Goal: Transaction & Acquisition: Purchase product/service

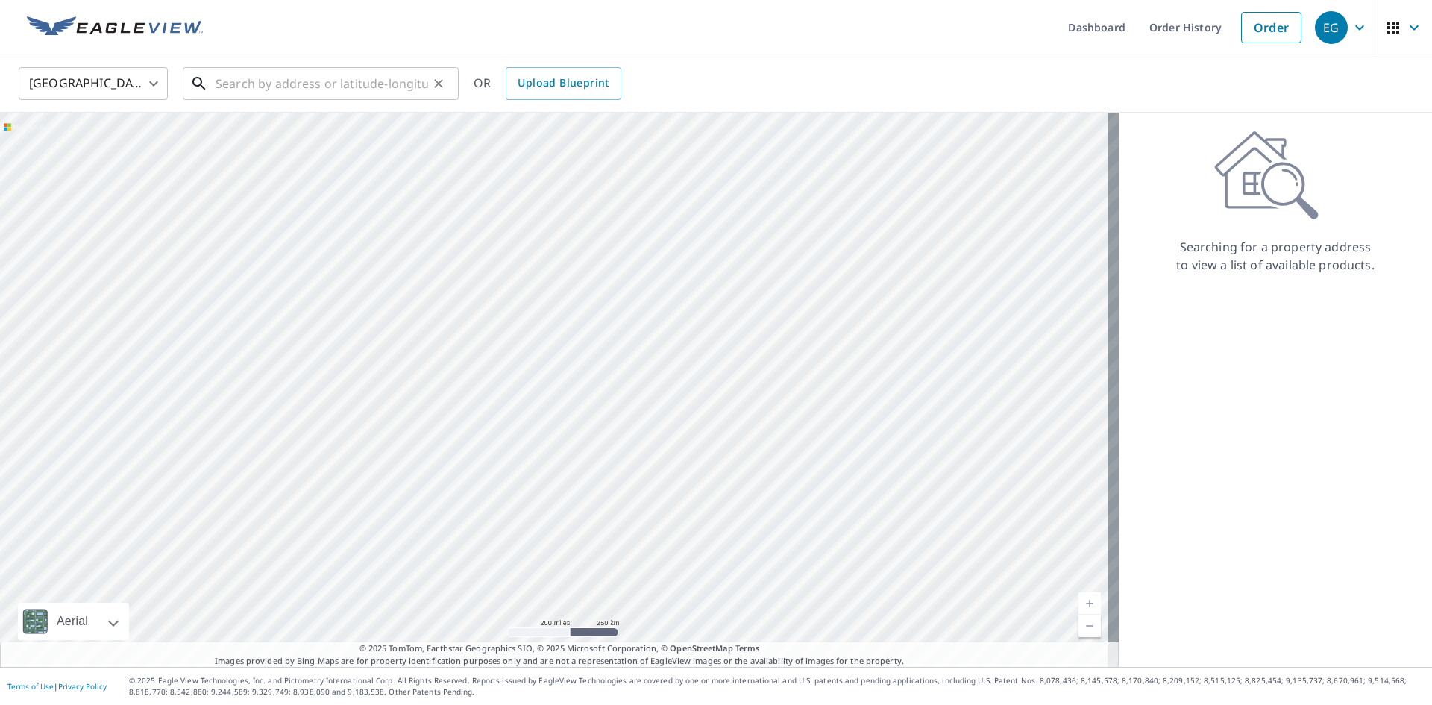
click at [233, 82] on input "text" at bounding box center [321, 84] width 213 height 42
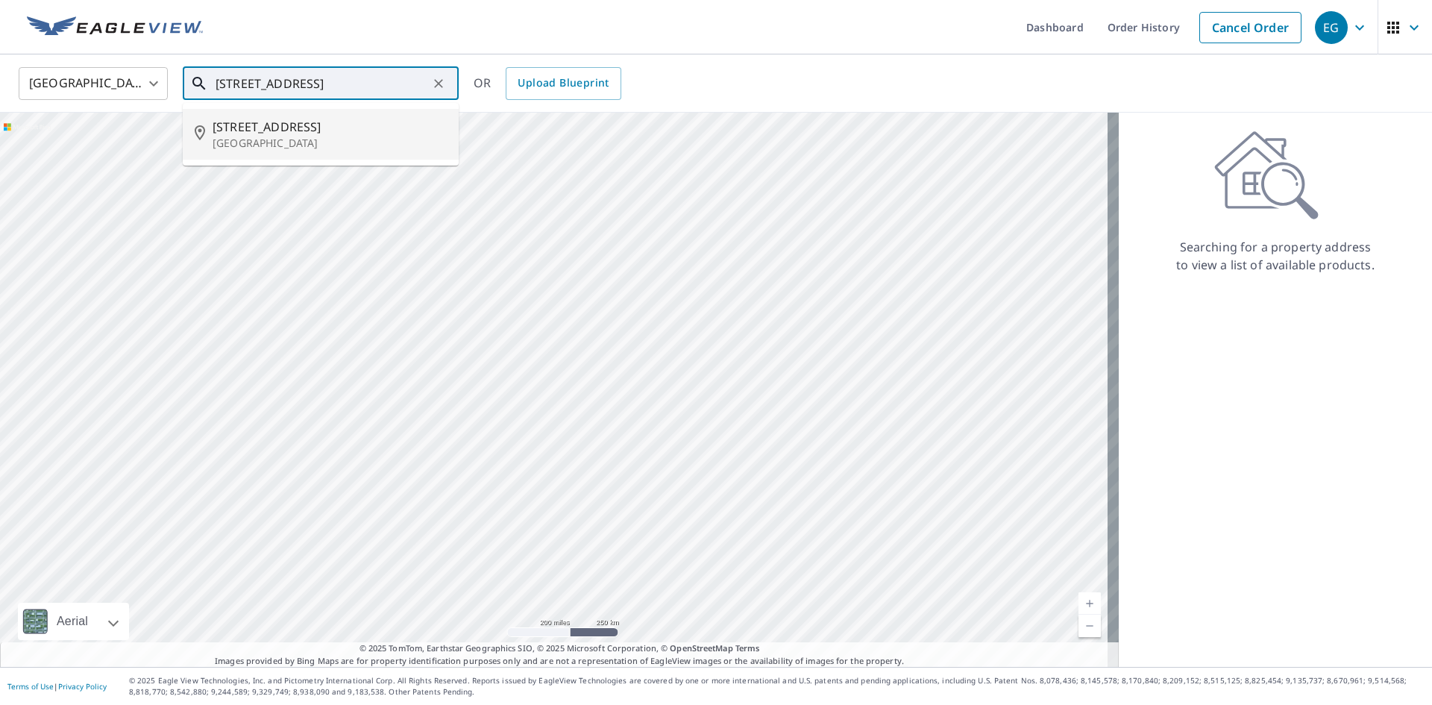
click at [242, 140] on p "[GEOGRAPHIC_DATA]" at bounding box center [330, 143] width 234 height 15
type input "[STREET_ADDRESS]"
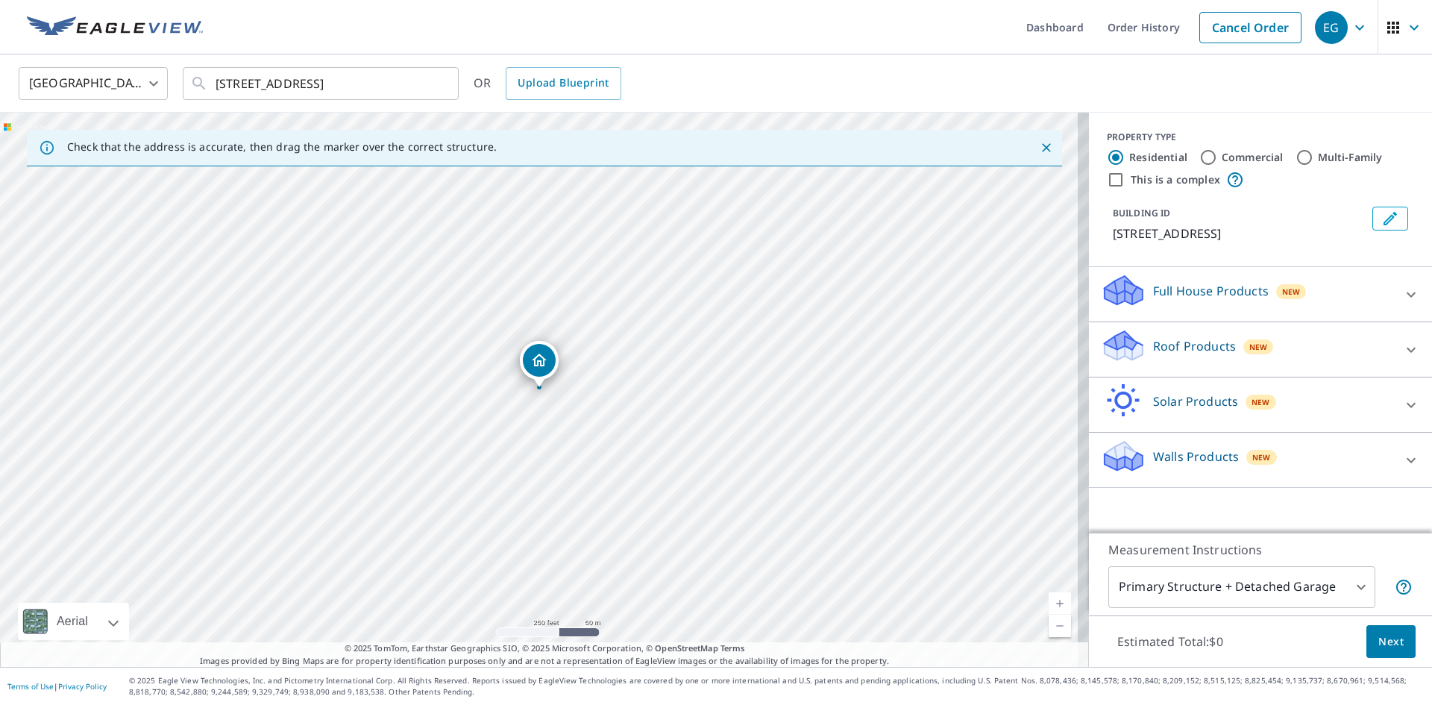
click at [1246, 465] on div "New" at bounding box center [1261, 457] width 31 height 15
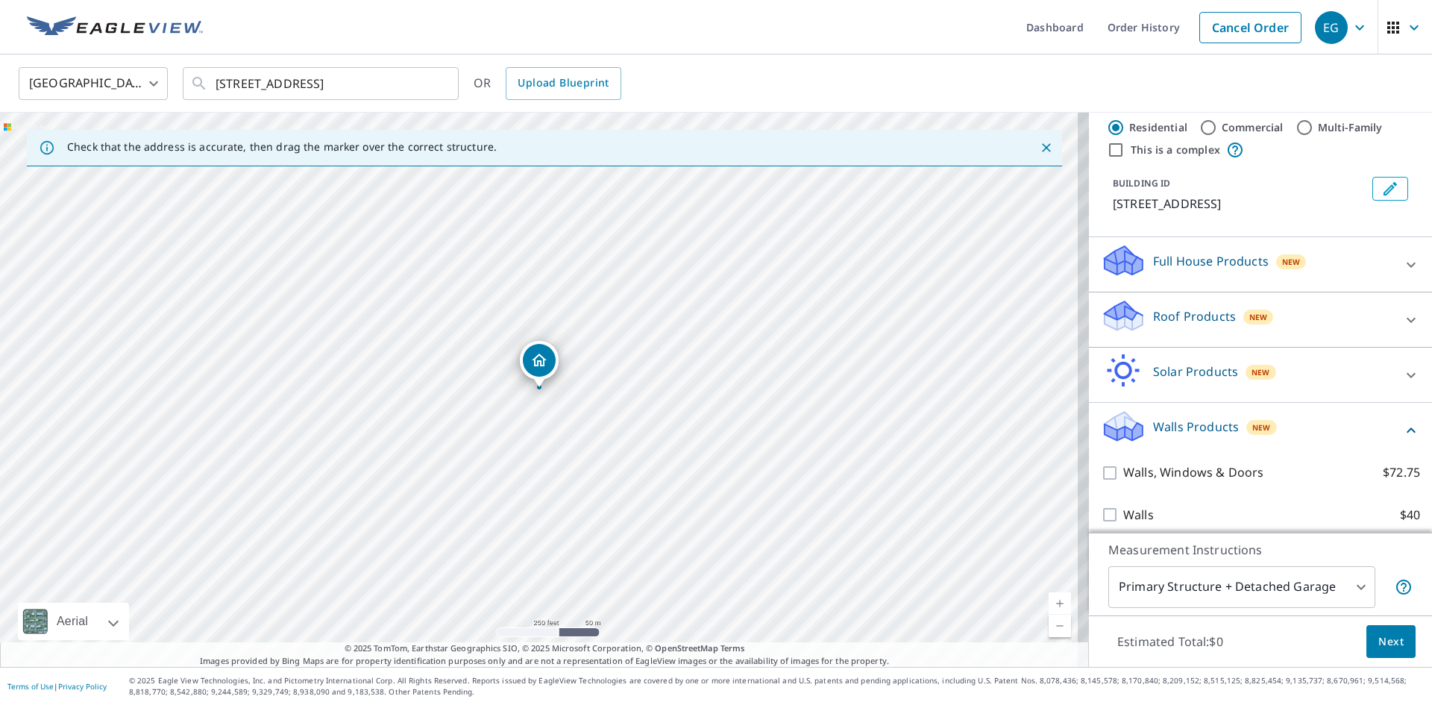
scroll to position [57, 0]
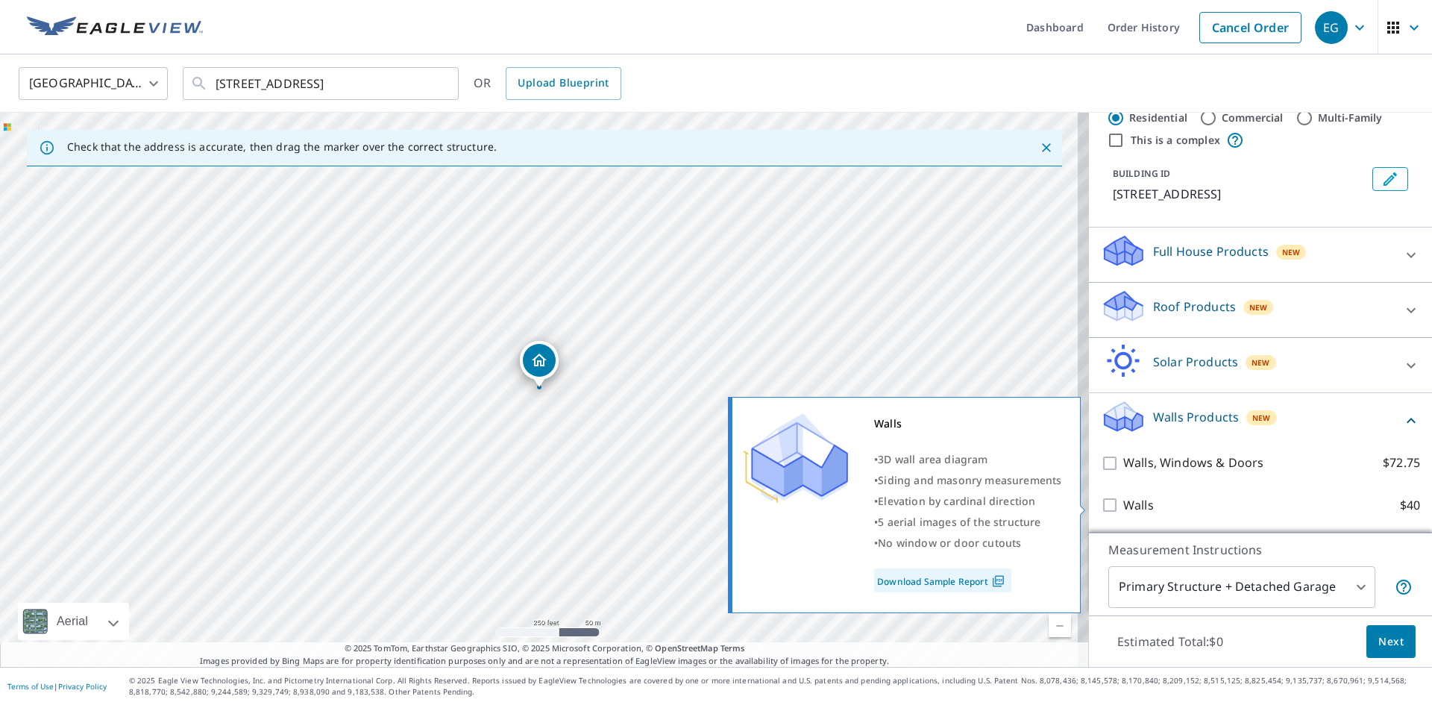
click at [1104, 504] on input "Walls $40" at bounding box center [1112, 505] width 22 height 18
checkbox input "true"
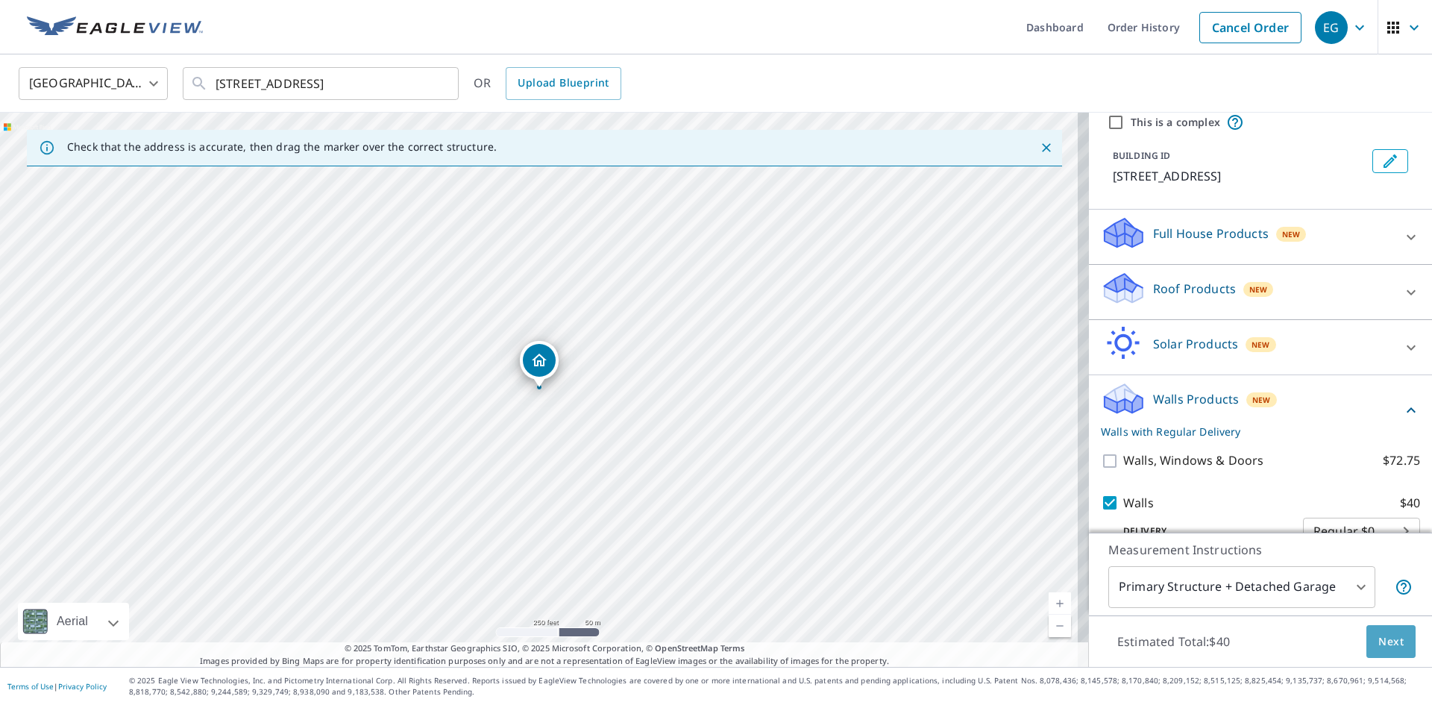
click at [1378, 645] on span "Next" at bounding box center [1390, 641] width 25 height 19
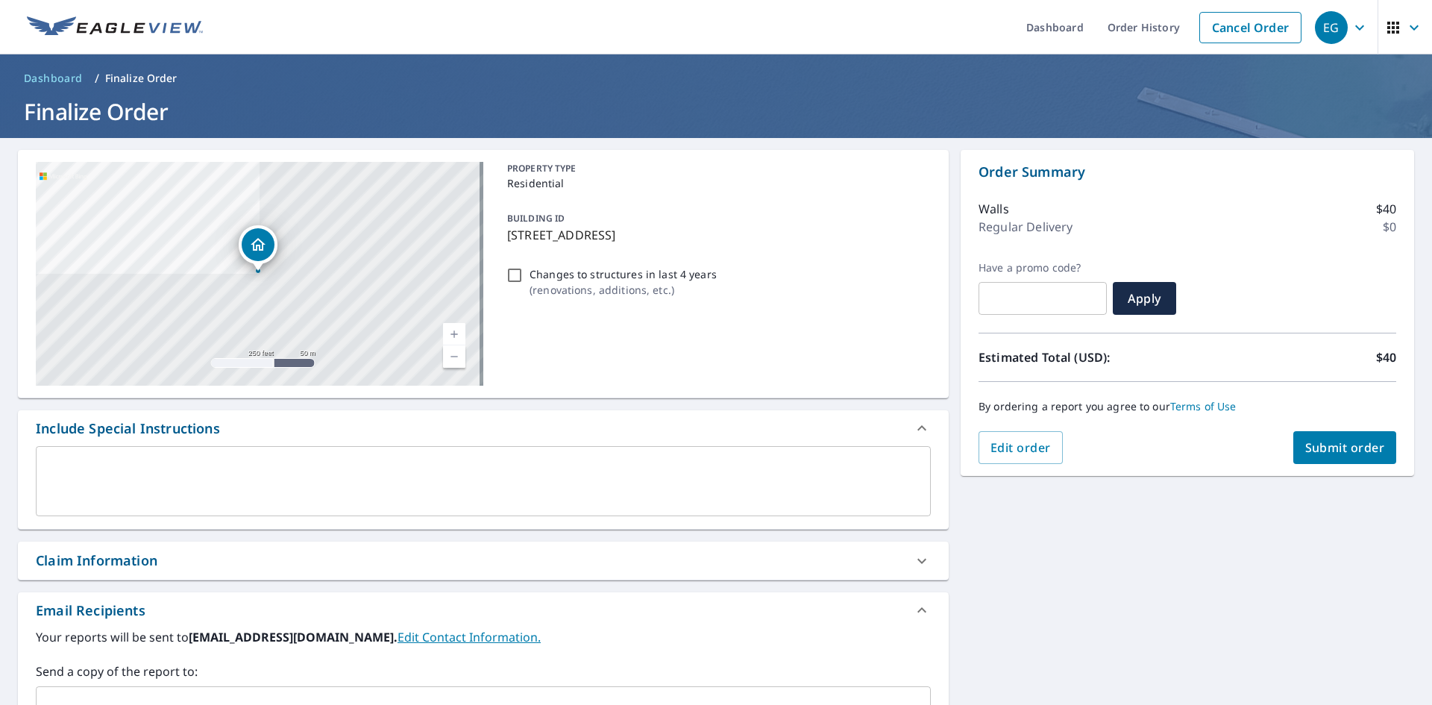
click at [1309, 441] on span "Submit order" at bounding box center [1345, 447] width 80 height 16
